Goal: Contribute content

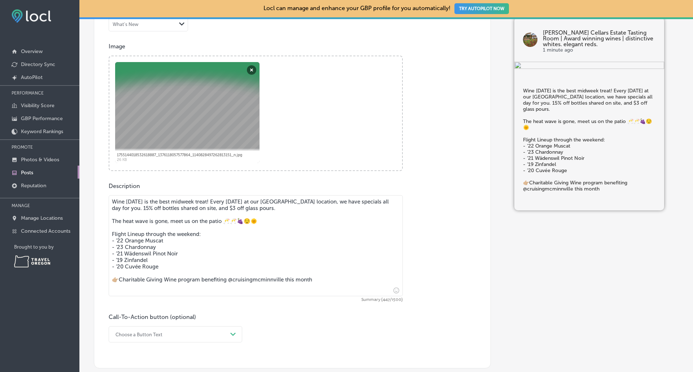
scroll to position [361, 0]
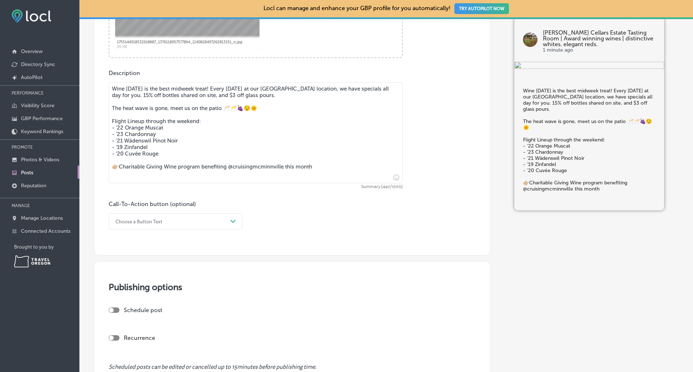
click at [165, 226] on div "Choose a Button Text" at bounding box center [170, 221] width 116 height 11
click at [145, 288] on div "Learn more" at bounding box center [176, 288] width 134 height 13
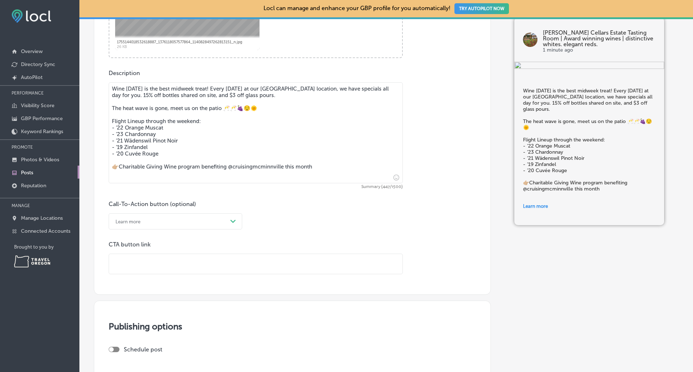
click at [160, 264] on input "text" at bounding box center [255, 264] width 293 height 20
type input "[URL][DOMAIN_NAME]"
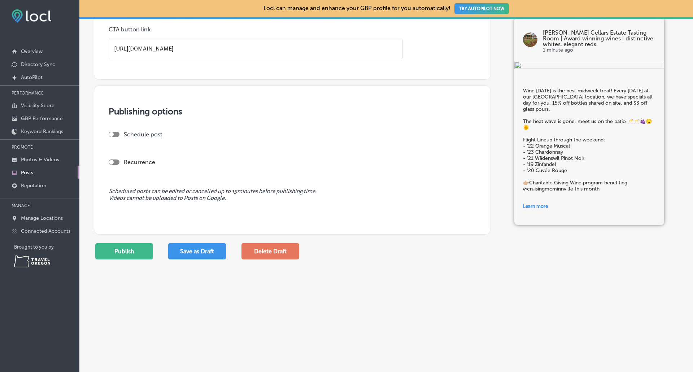
scroll to position [578, 0]
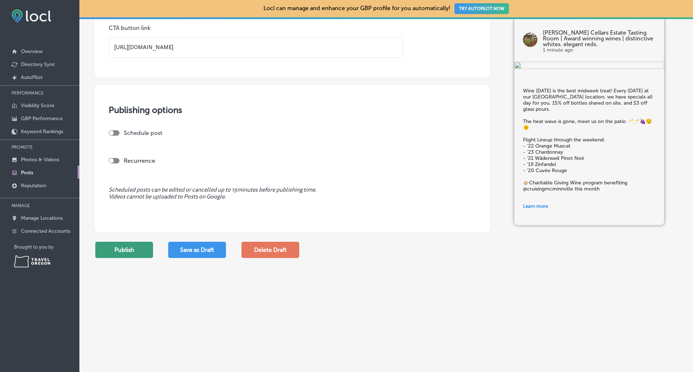
click at [122, 252] on button "Publish" at bounding box center [124, 250] width 58 height 16
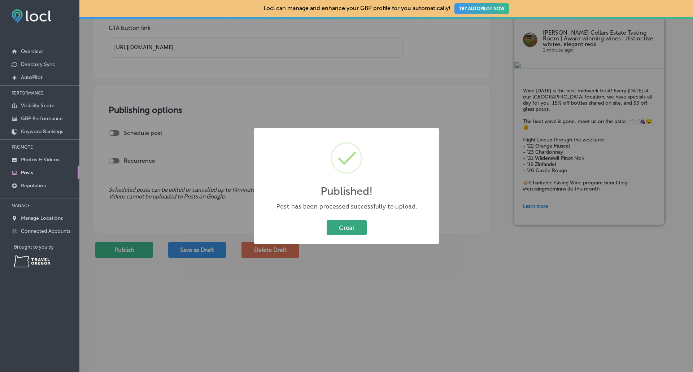
click at [353, 226] on button "Great" at bounding box center [347, 227] width 40 height 15
